Goal: Book appointment/travel/reservation

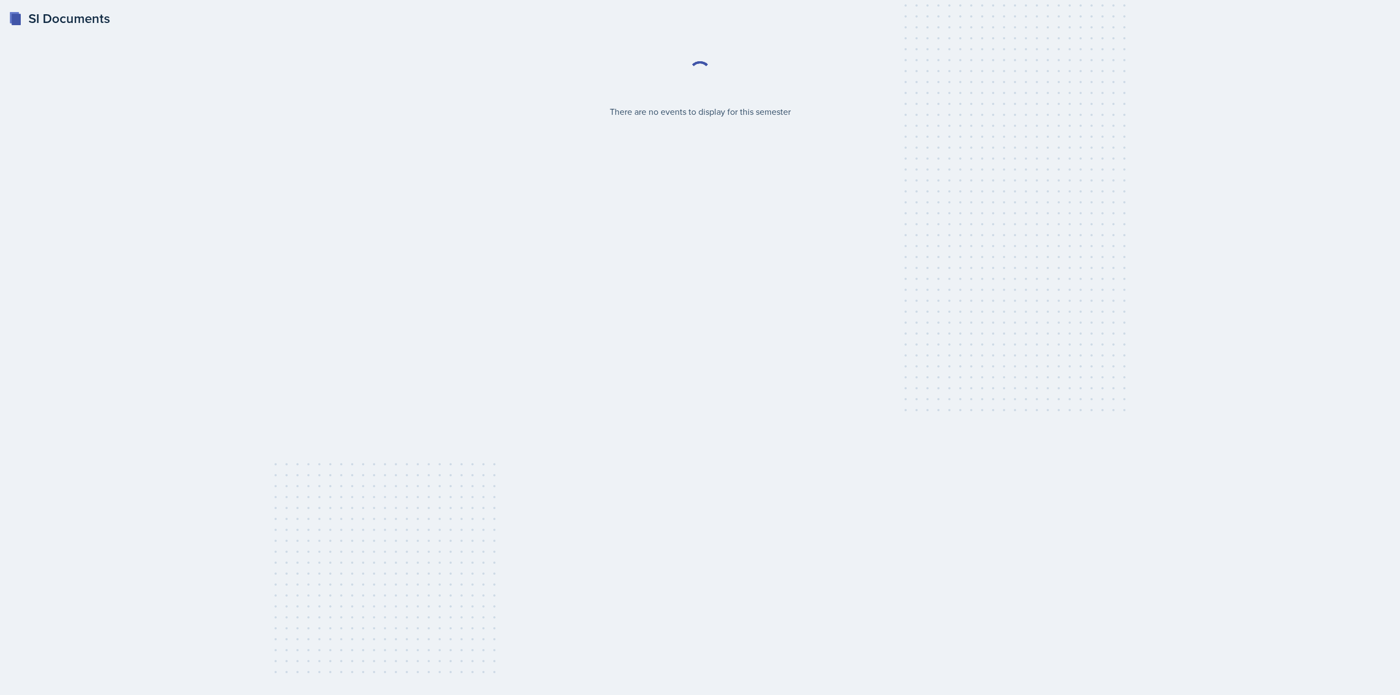
select select "2bed604d-1099-4043-b1bc-2365e8740244"
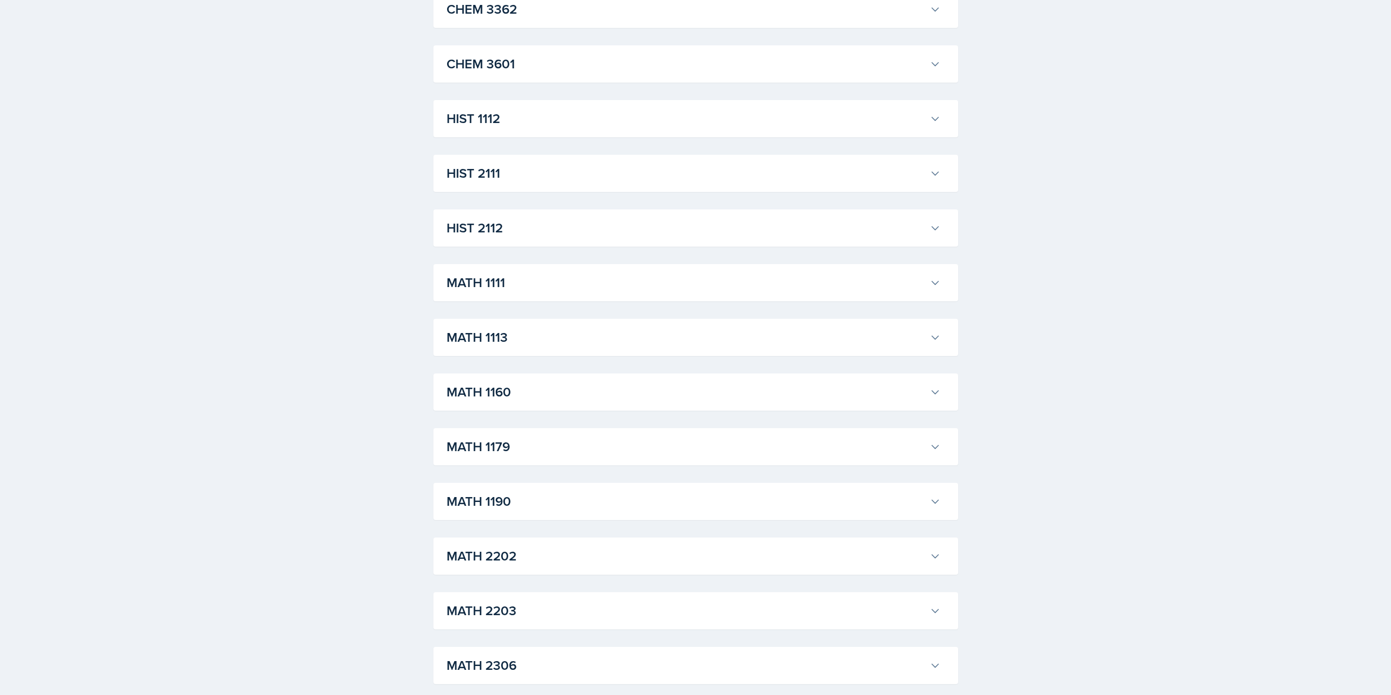
scroll to position [765, 0]
click at [493, 290] on h3 "MATH 1111" at bounding box center [686, 282] width 479 height 20
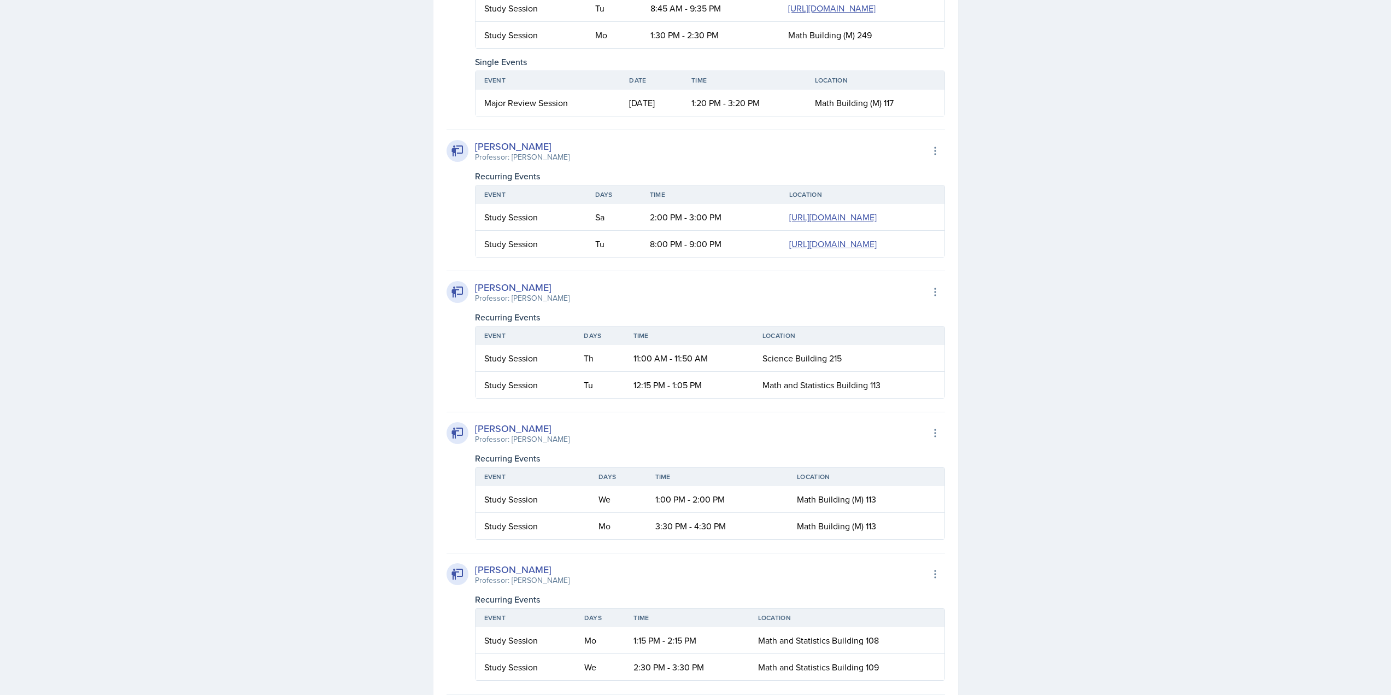
scroll to position [1422, 0]
drag, startPoint x: 528, startPoint y: 335, endPoint x: 520, endPoint y: 336, distance: 8.4
click at [587, 231] on td "Sa" at bounding box center [614, 217] width 55 height 27
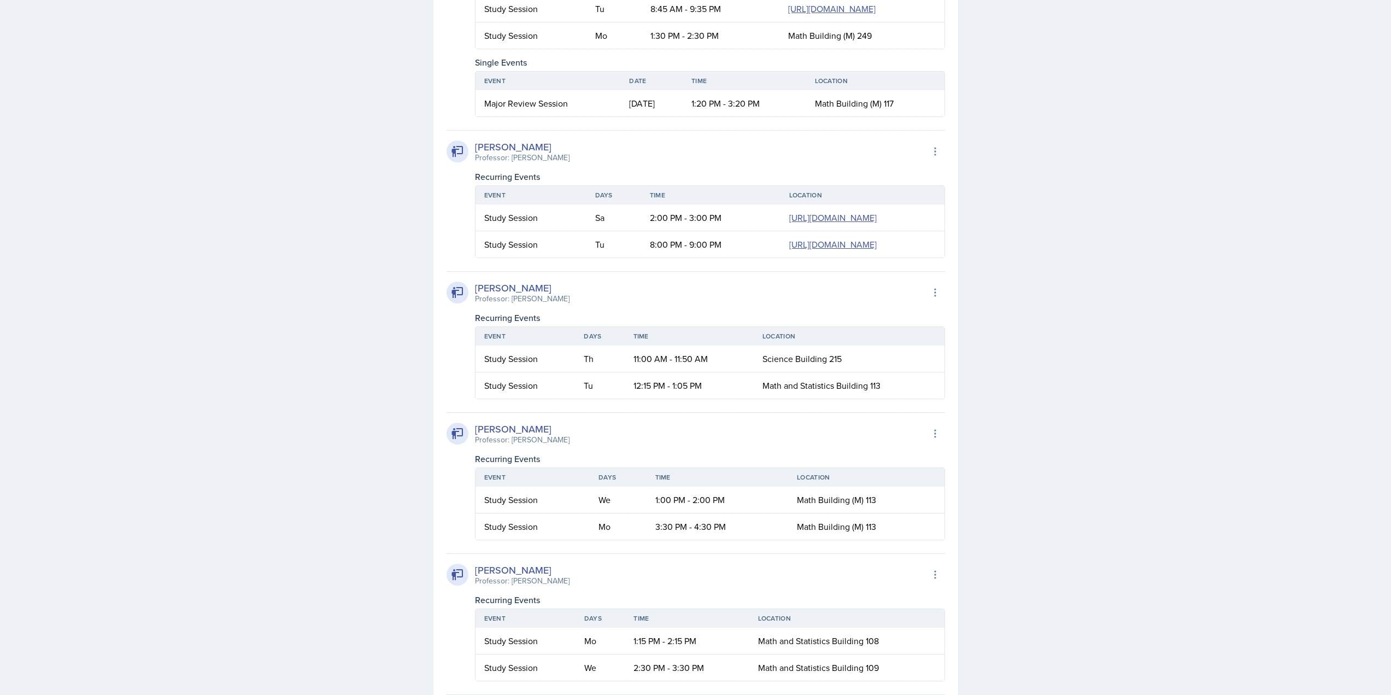
click at [587, 258] on td "Tu" at bounding box center [614, 244] width 55 height 26
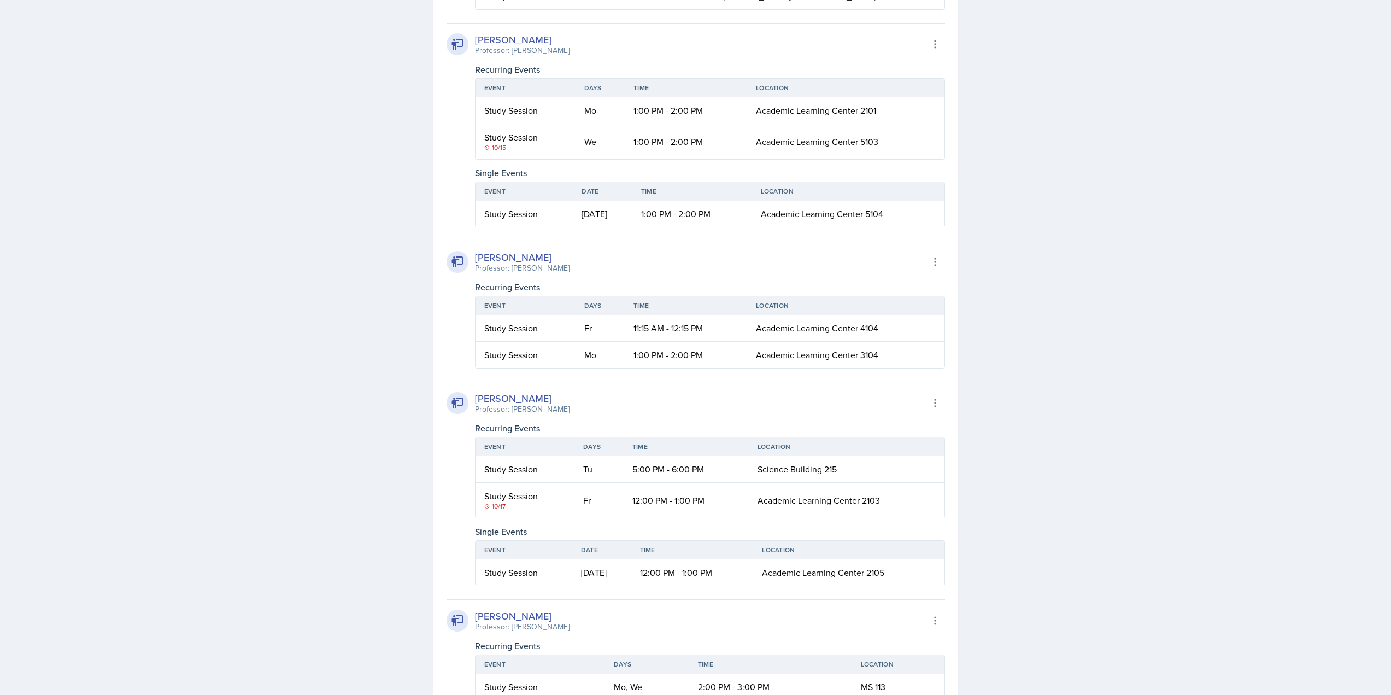
scroll to position [2624, 0]
